Goal: Task Accomplishment & Management: Use online tool/utility

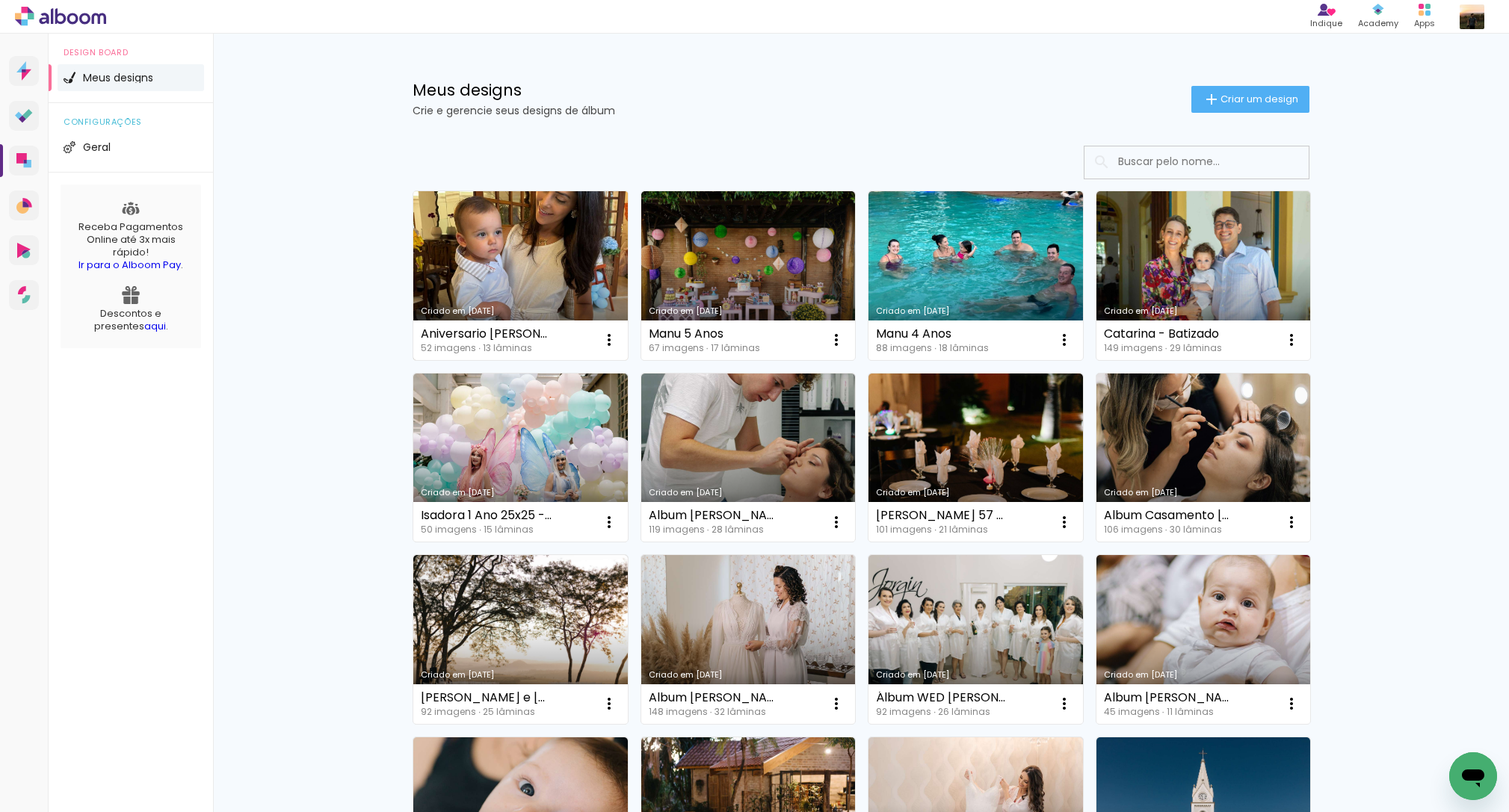
click at [527, 244] on link "Criado em [DATE]" at bounding box center [521, 276] width 215 height 169
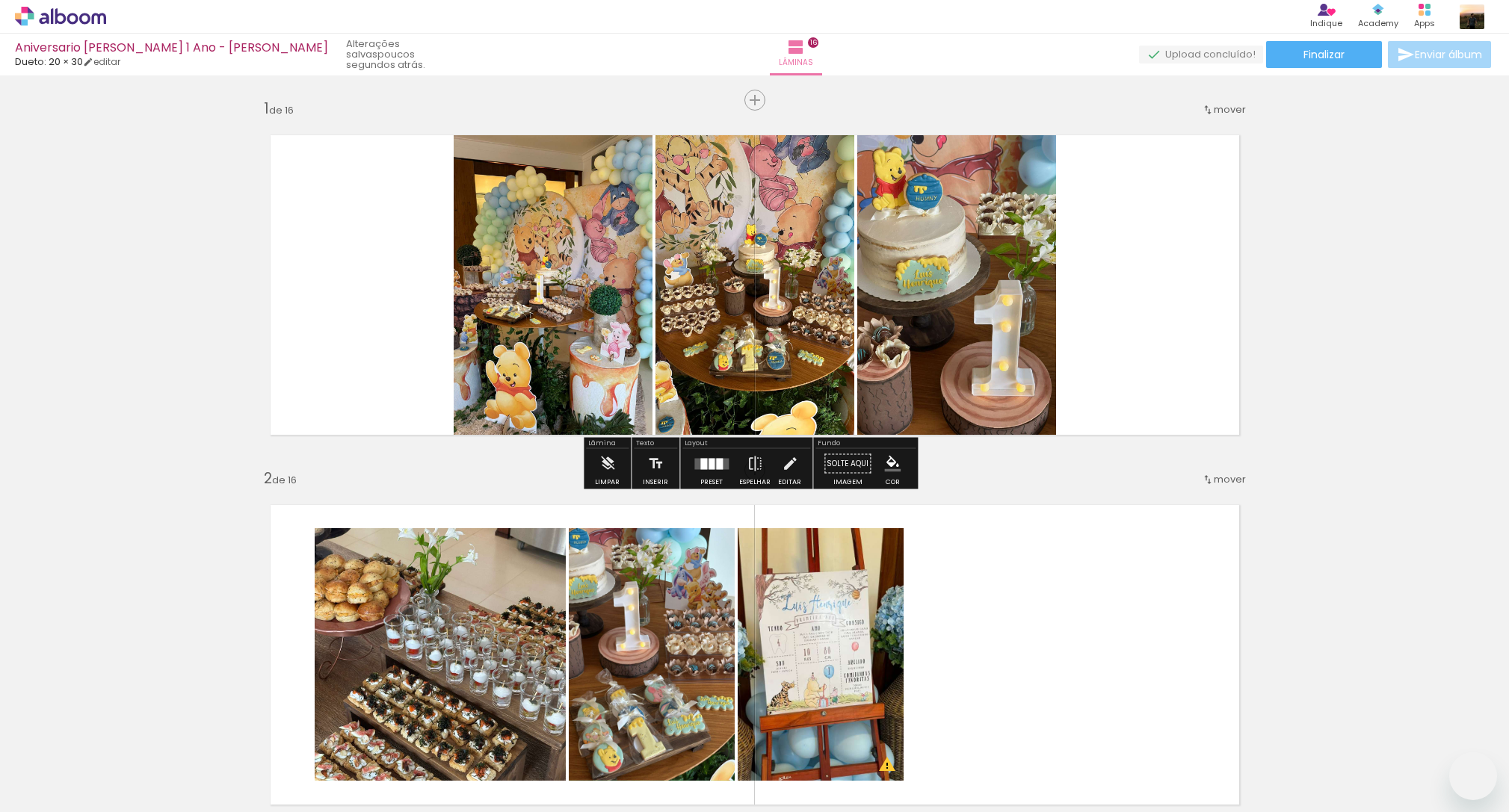
click at [1330, 57] on span "Finalizar" at bounding box center [1324, 54] width 41 height 10
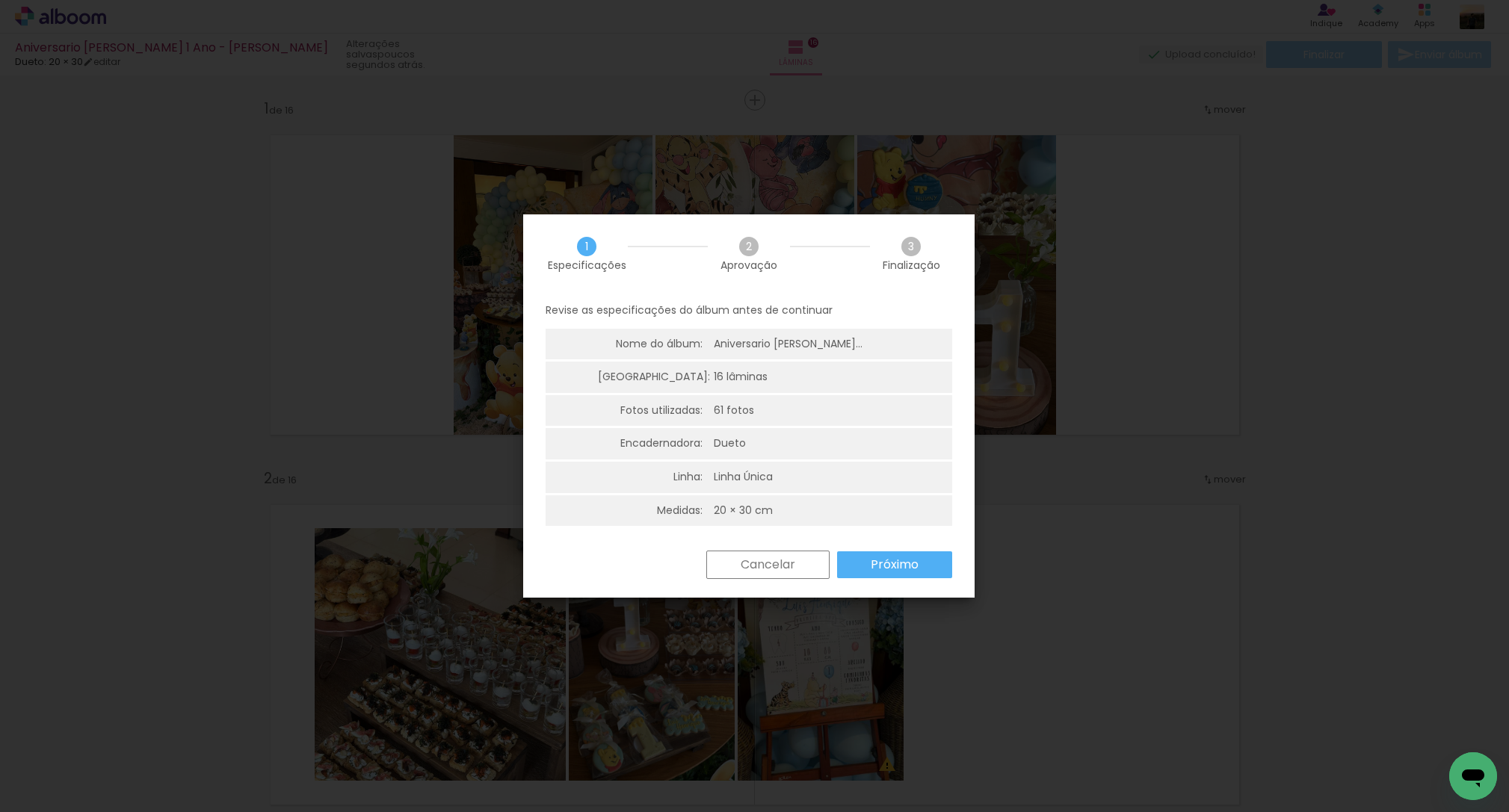
scroll to position [0, 3891]
click at [0, 0] on slot "Próximo" at bounding box center [0, 0] width 0 height 0
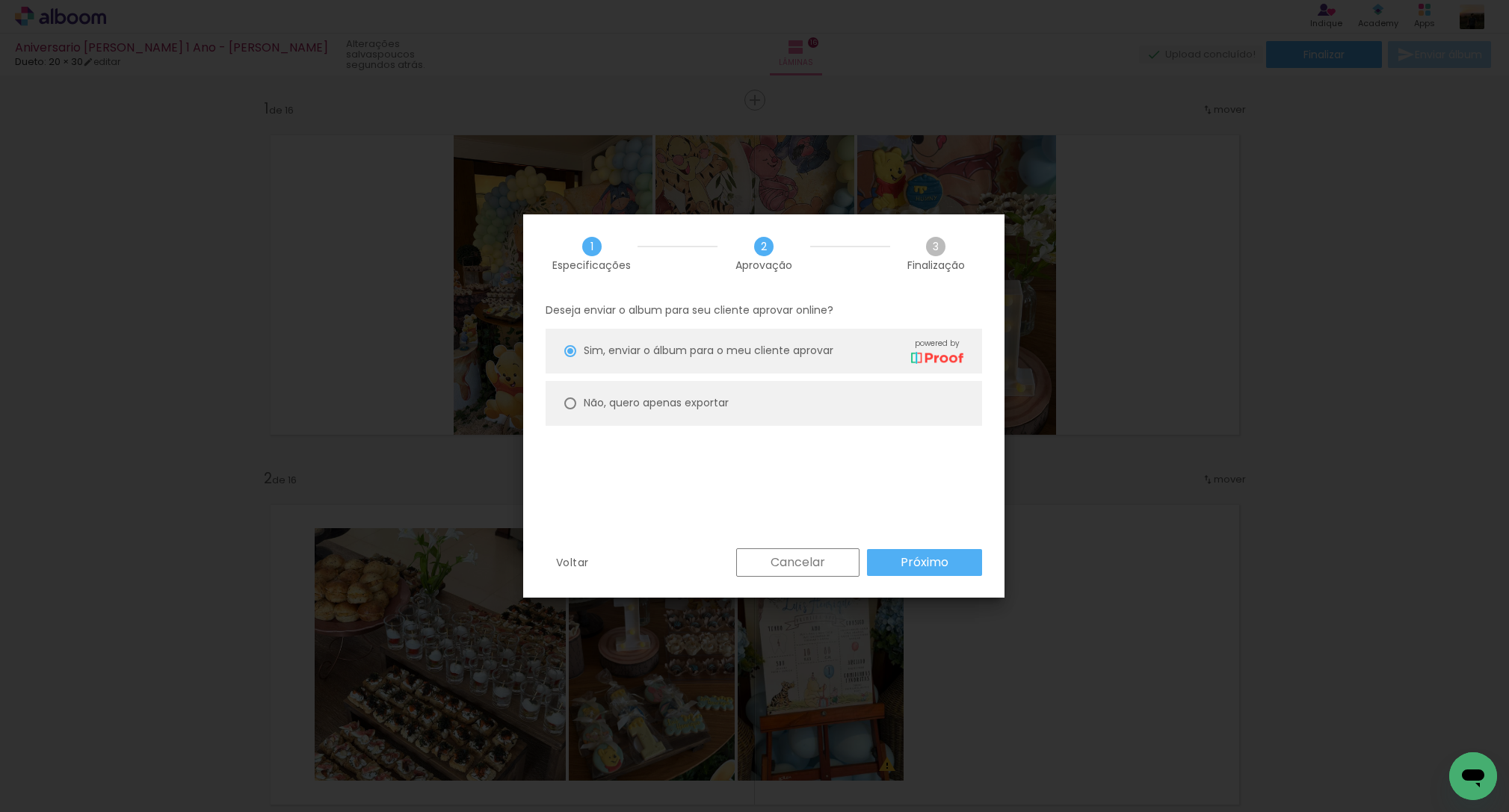
click at [0, 0] on slot "Próximo" at bounding box center [0, 0] width 0 height 0
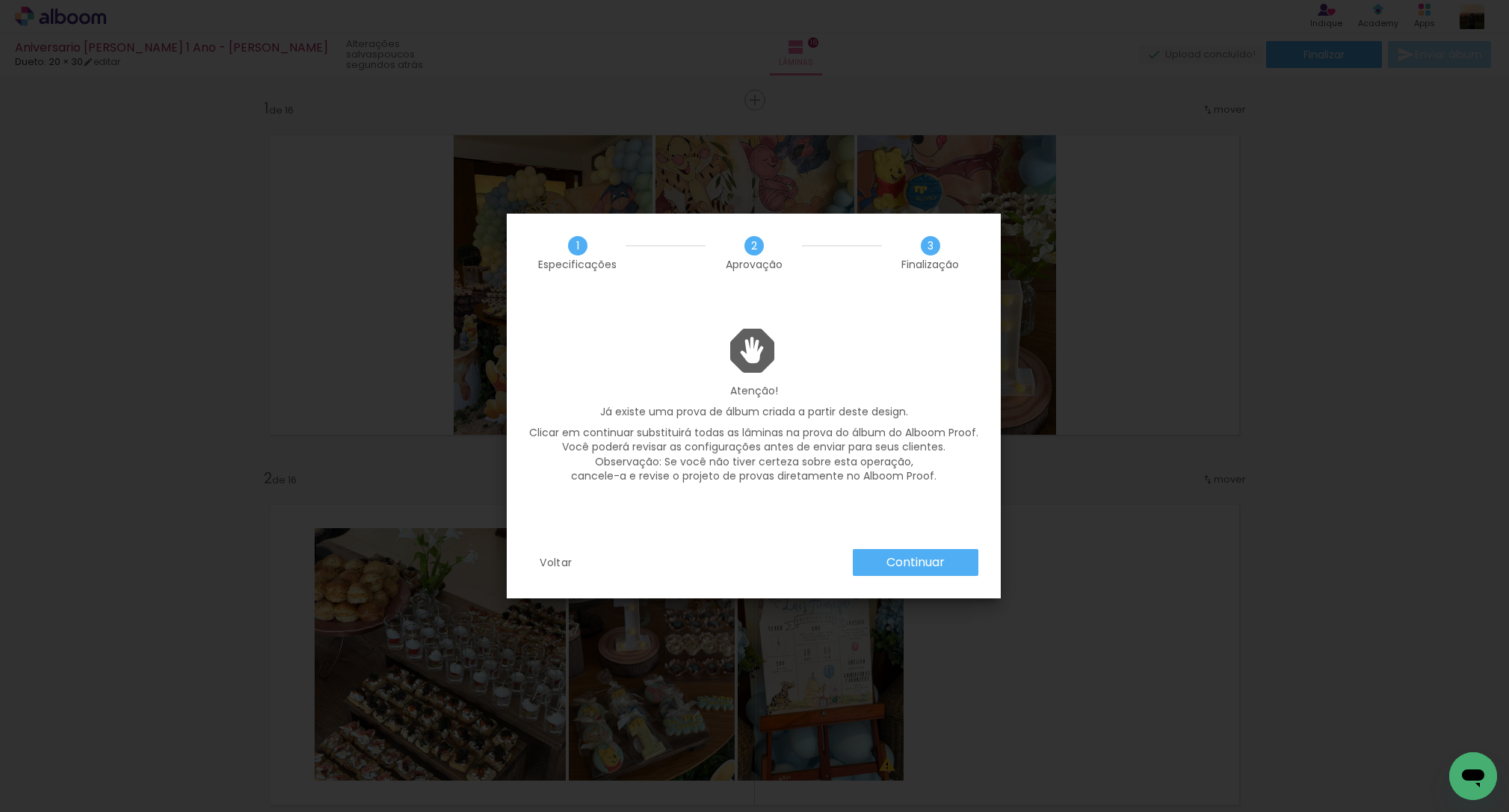
click at [0, 0] on slot "Continuar" at bounding box center [0, 0] width 0 height 0
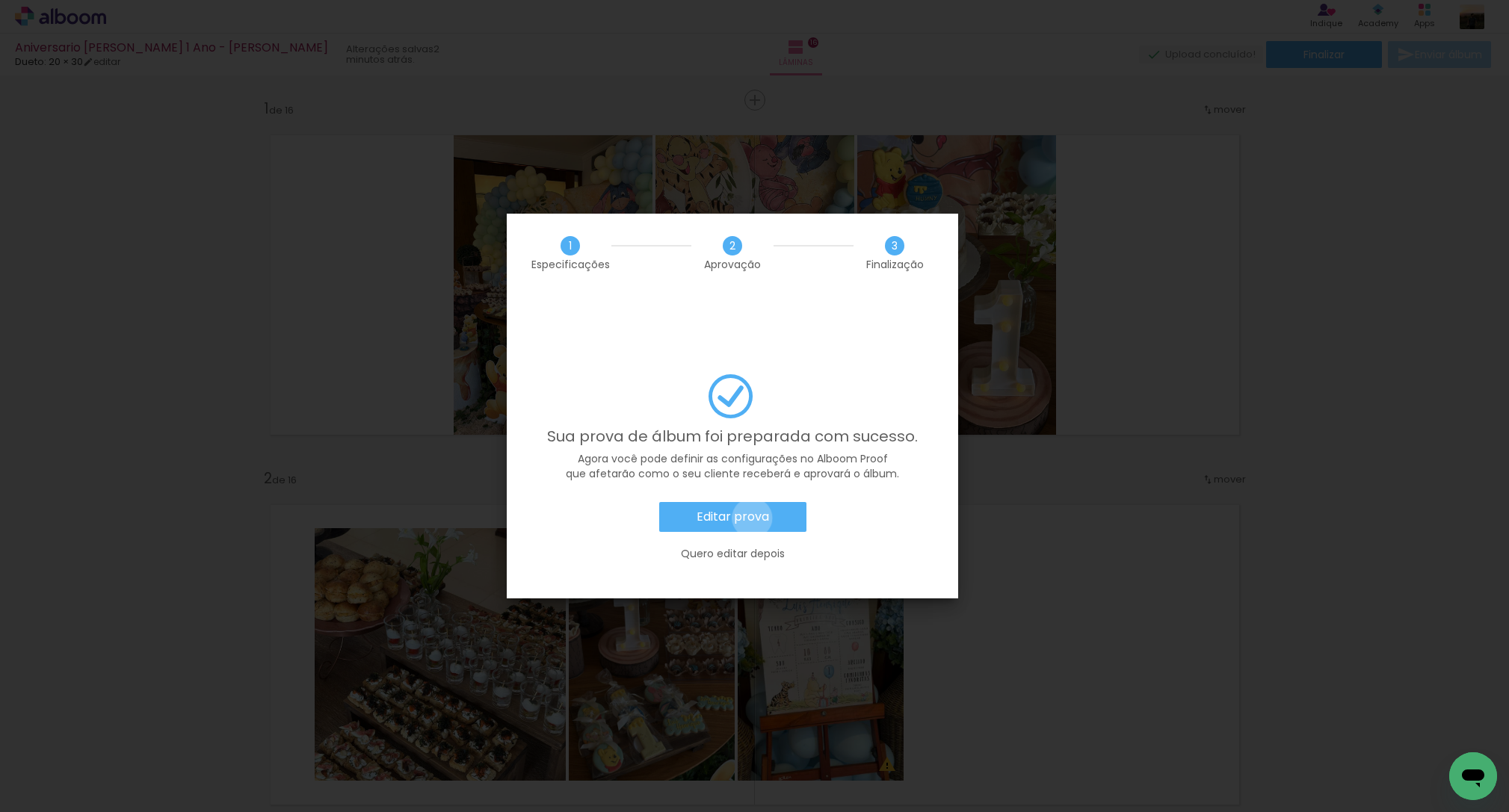
click at [0, 0] on slot "Editar prova" at bounding box center [0, 0] width 0 height 0
